Goal: Find specific page/section: Find specific page/section

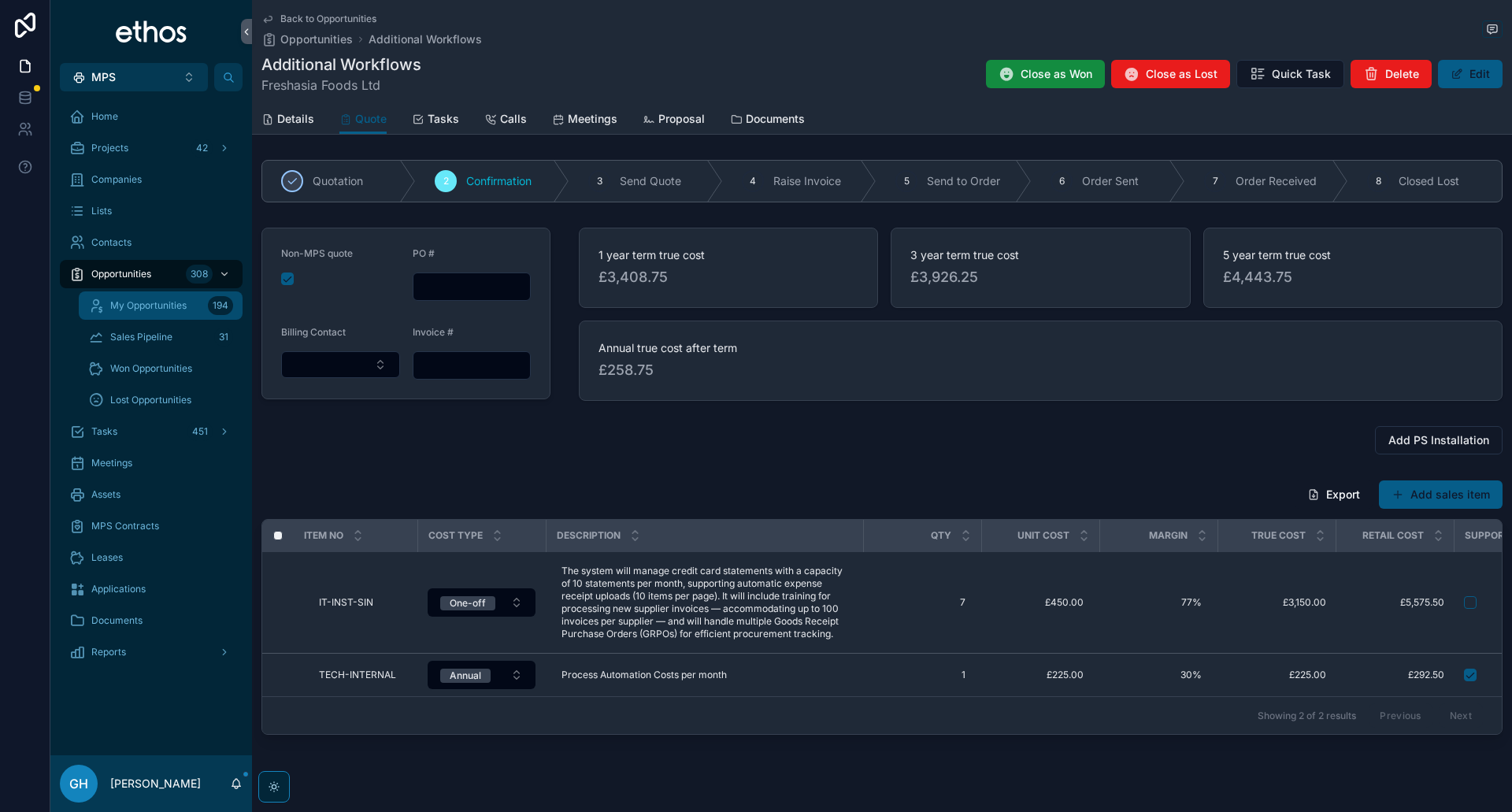
scroll to position [37, 0]
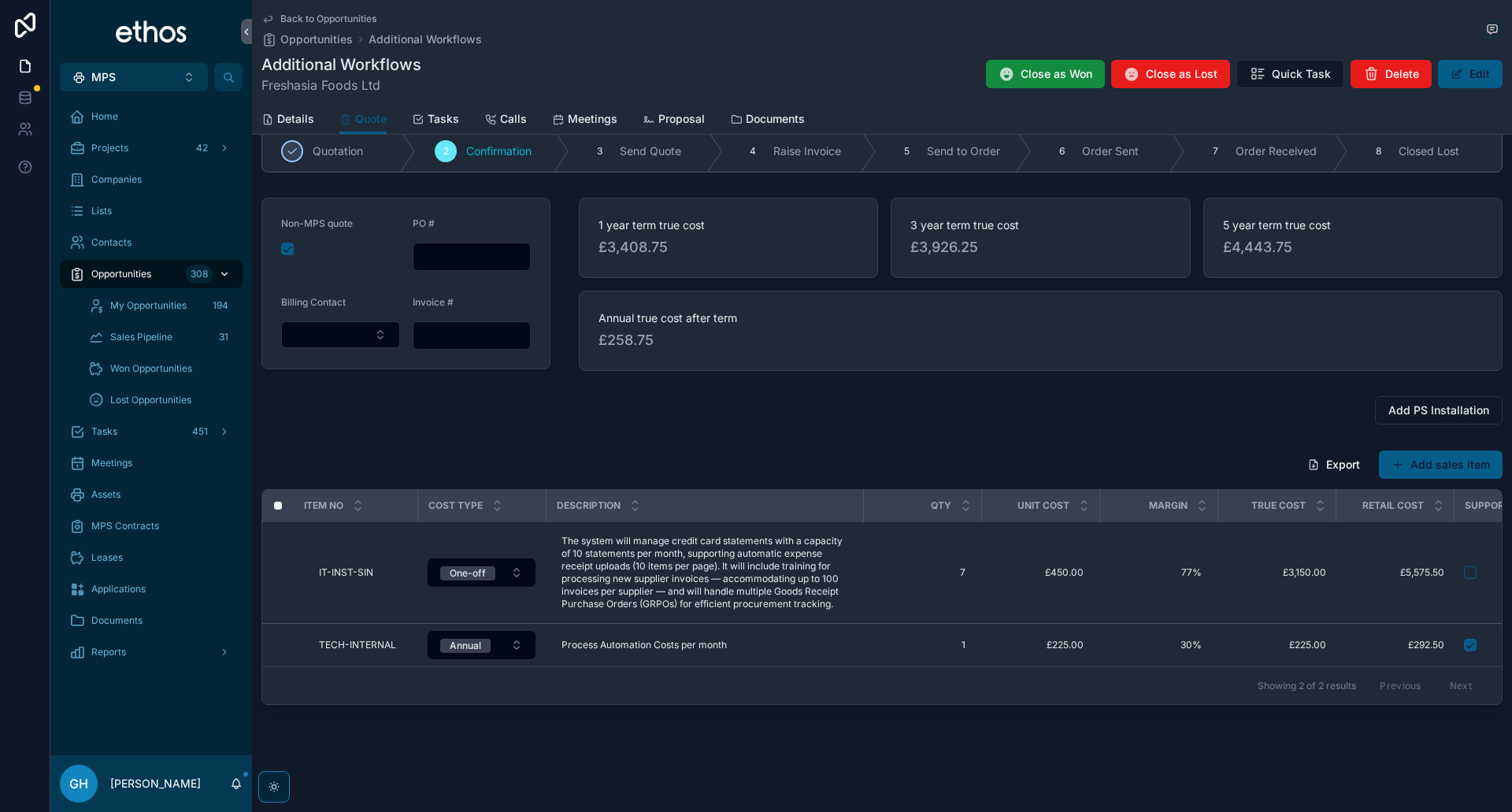
click at [127, 277] on span "Opportunities" at bounding box center [122, 274] width 60 height 12
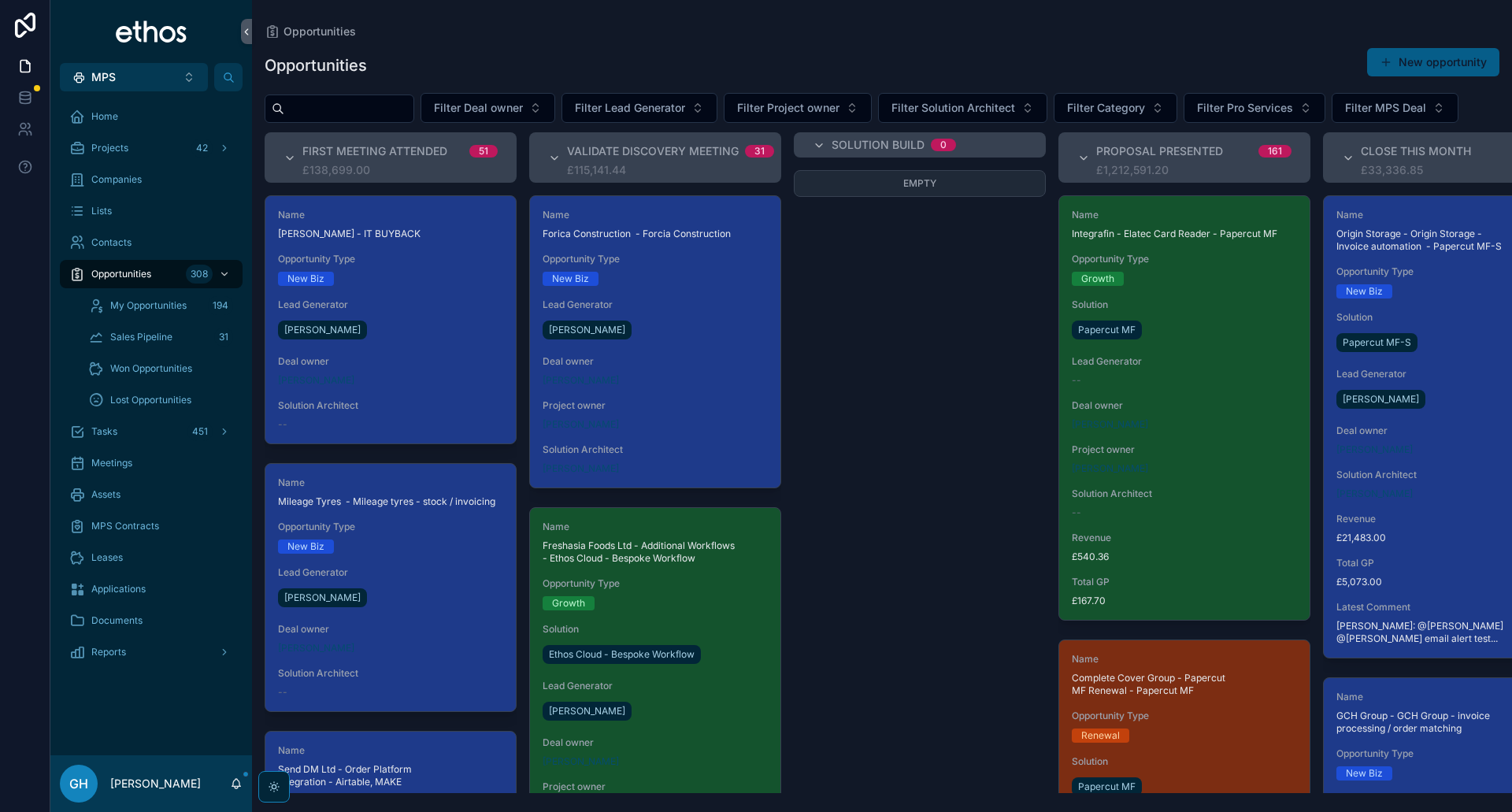
click at [333, 107] on input "scrollable content" at bounding box center [348, 108] width 129 height 22
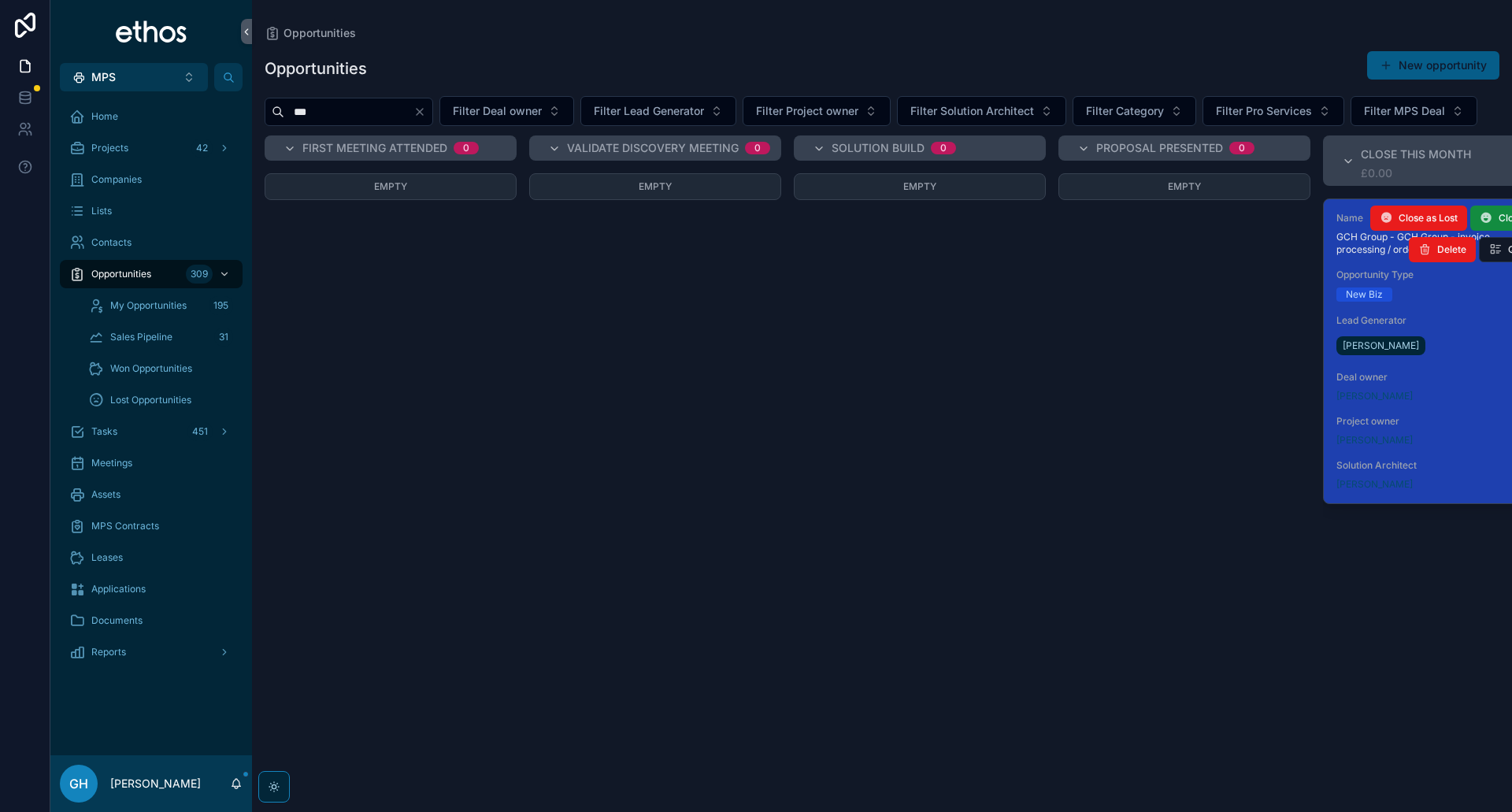
type input "***"
click at [1459, 326] on span "Lead Generator" at bounding box center [1449, 320] width 225 height 12
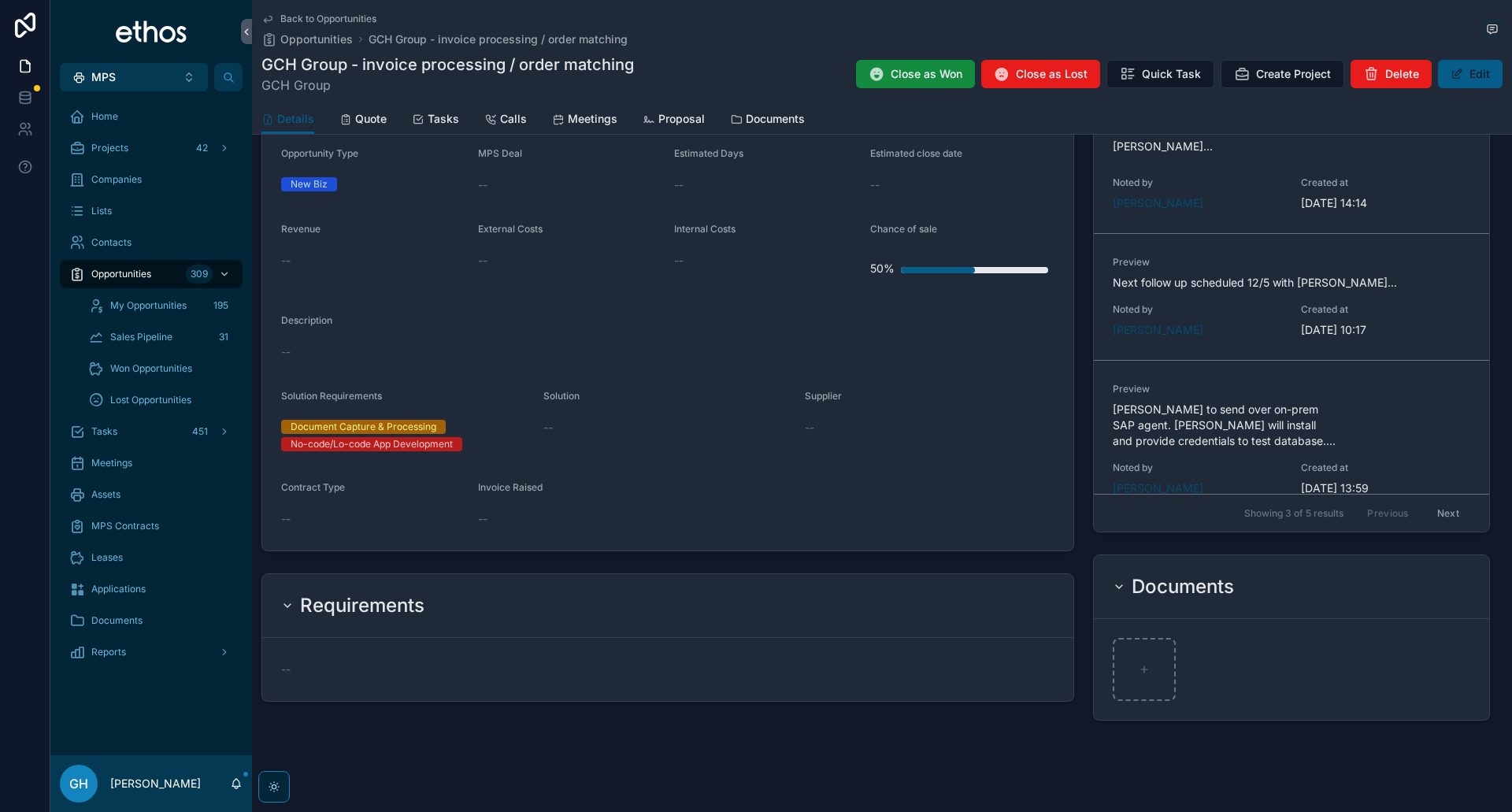
scroll to position [567, 0]
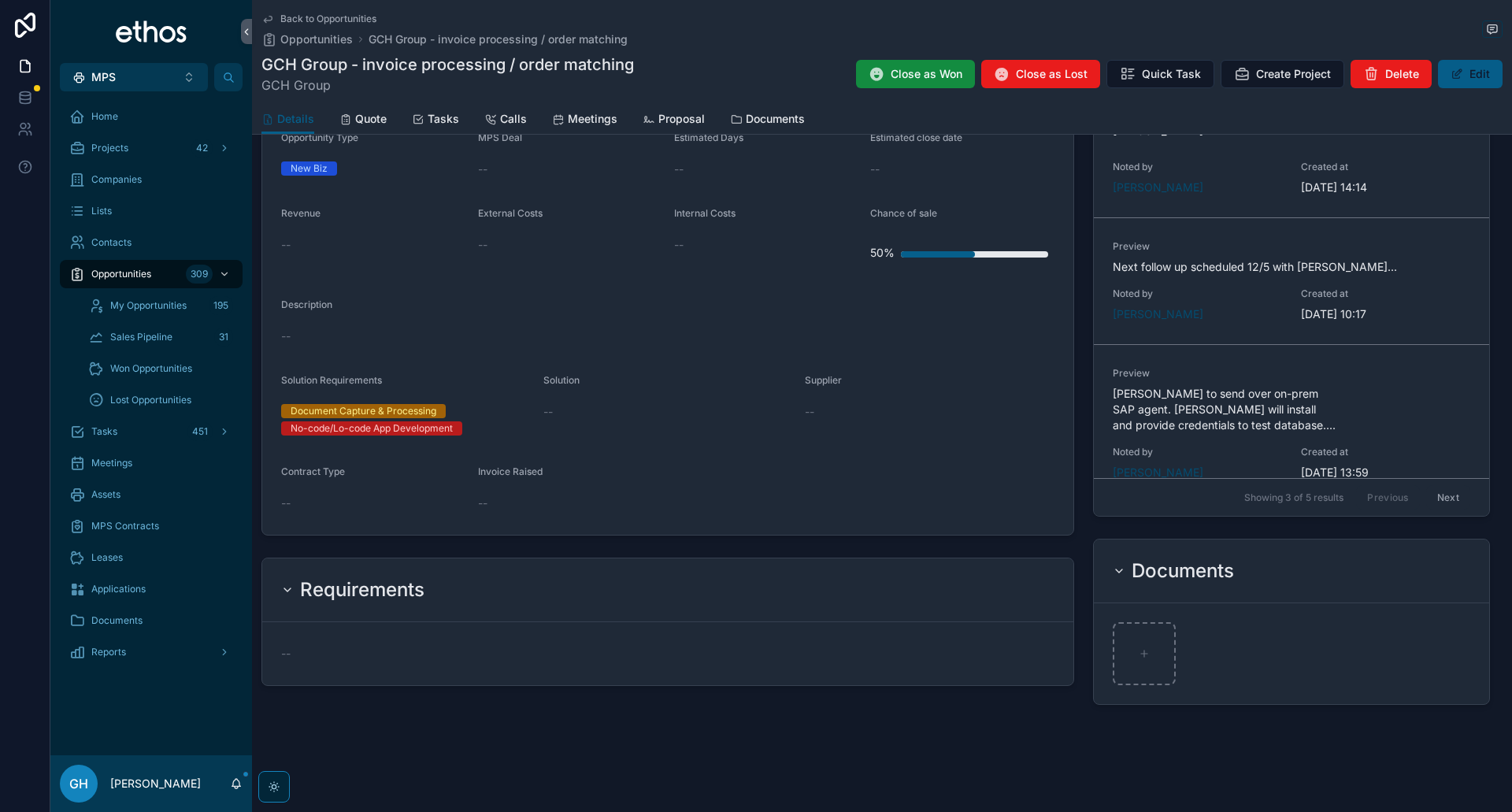
click at [285, 591] on icon "scrollable content" at bounding box center [287, 590] width 12 height 12
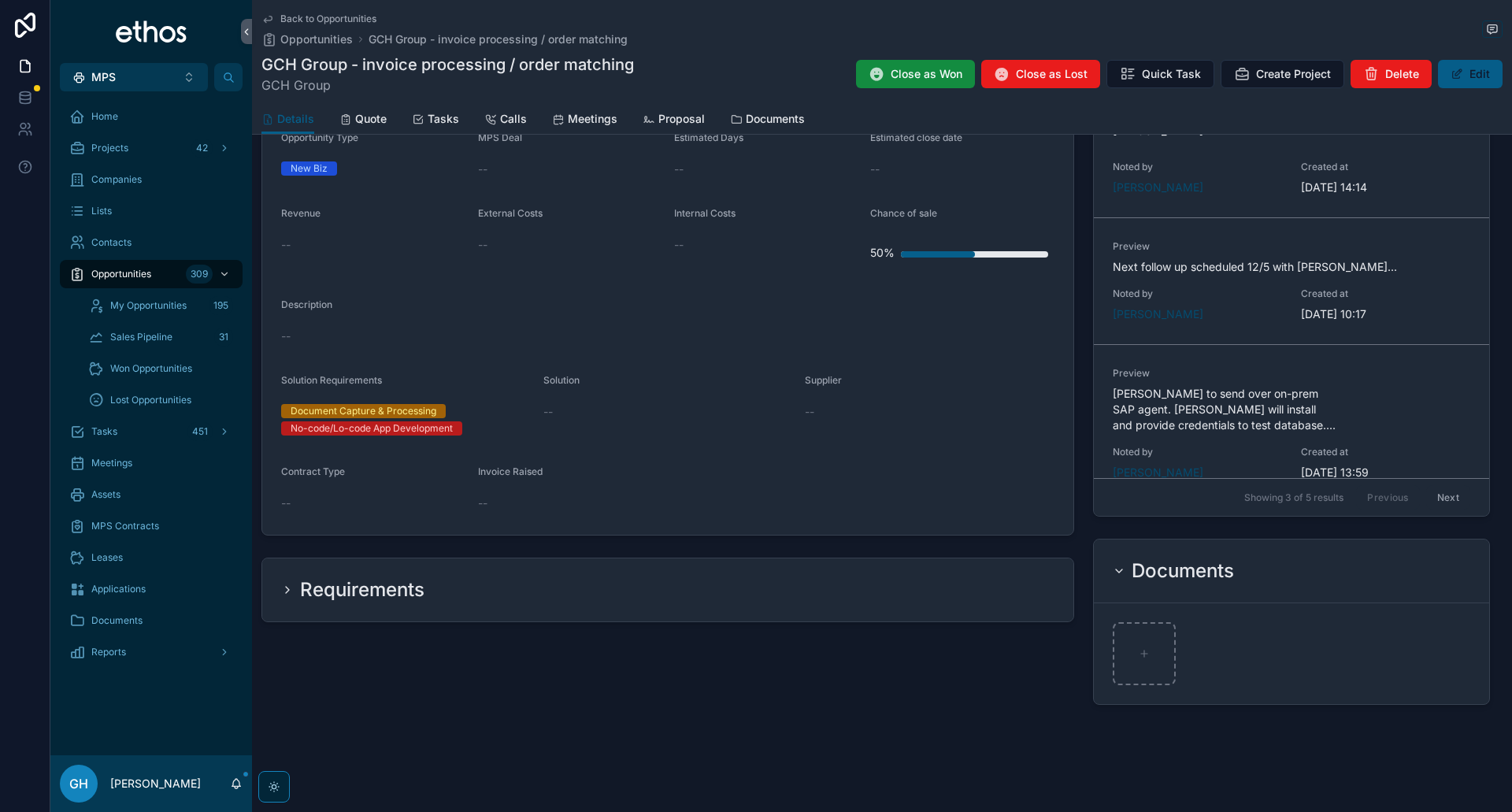
click at [285, 591] on icon "scrollable content" at bounding box center [287, 590] width 12 height 12
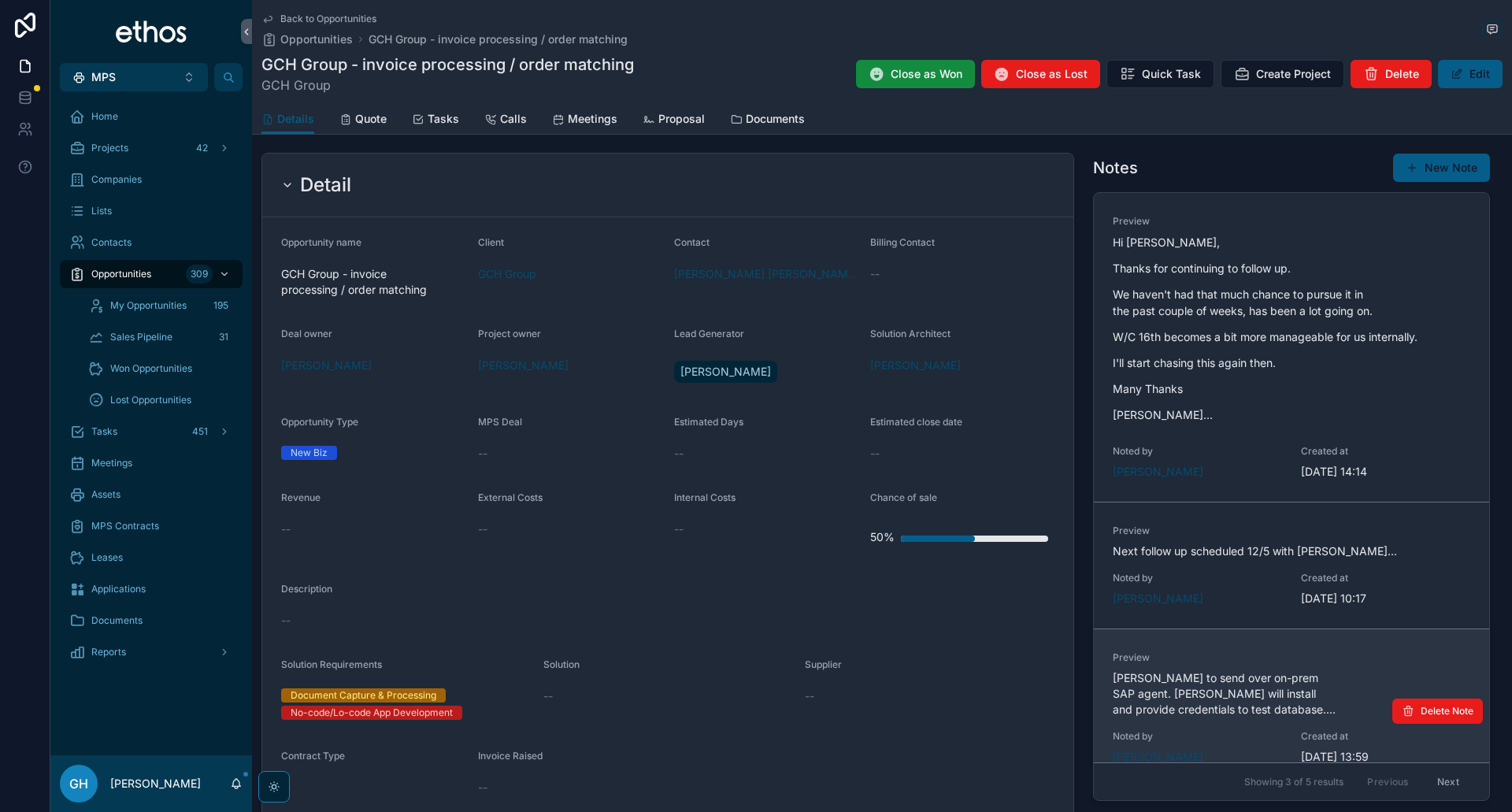
scroll to position [94, 0]
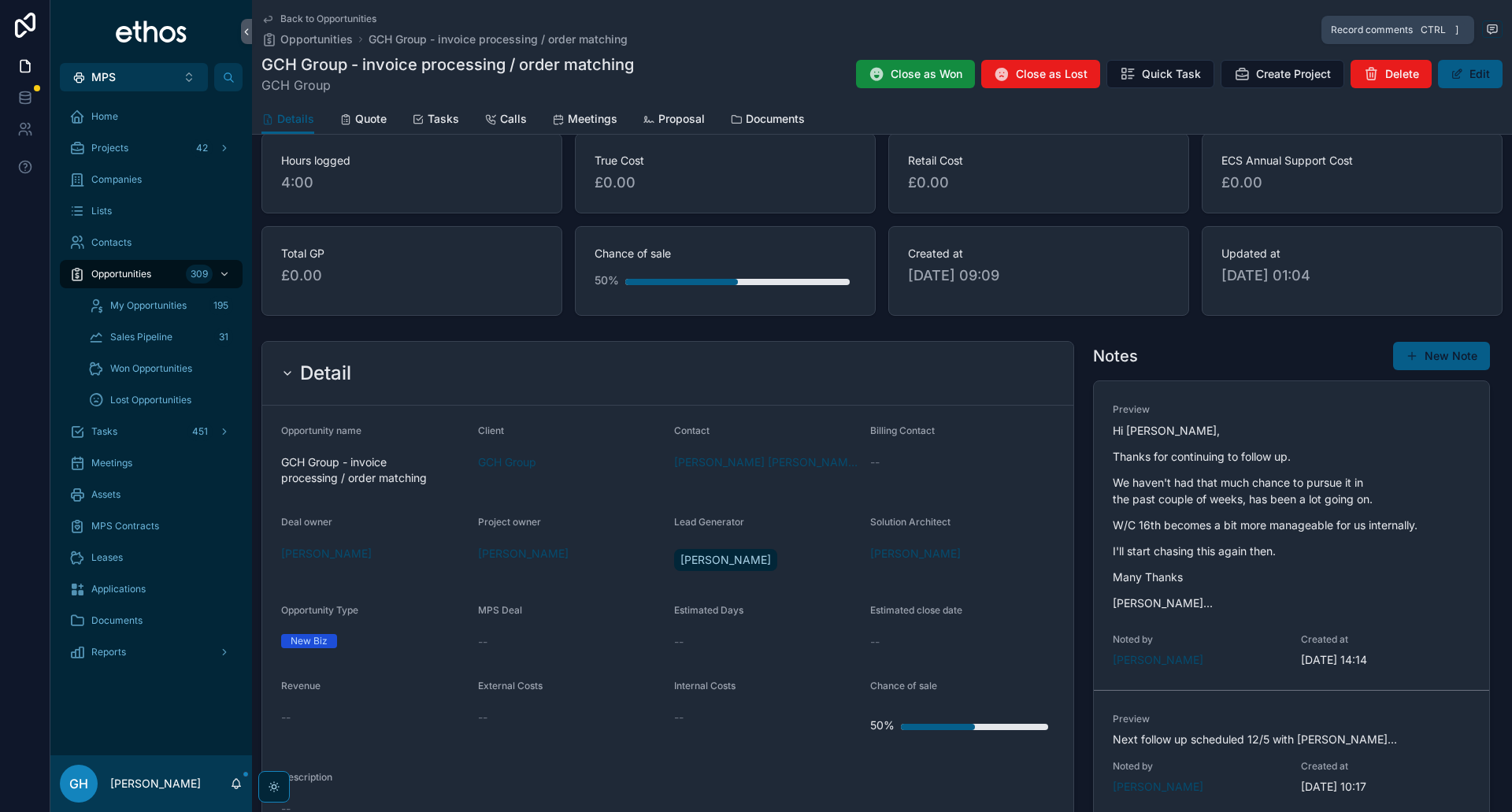
click at [1488, 24] on icon "scrollable content" at bounding box center [1492, 28] width 9 height 8
